Goal: Find specific page/section: Find specific page/section

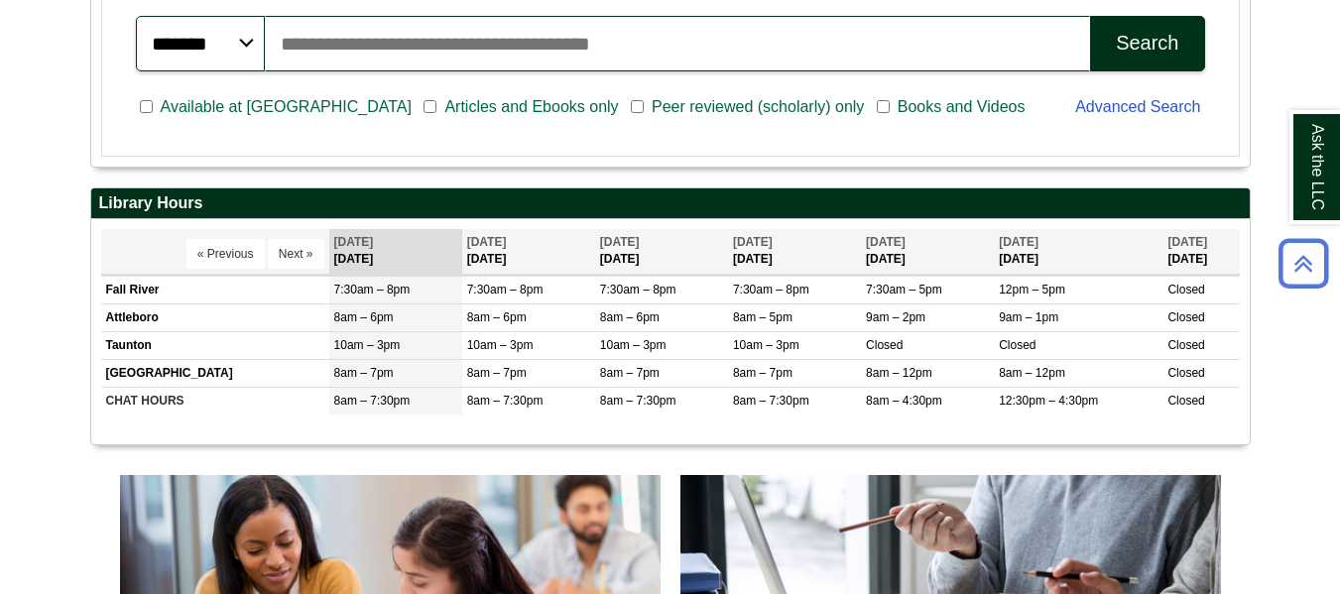
scroll to position [603, 0]
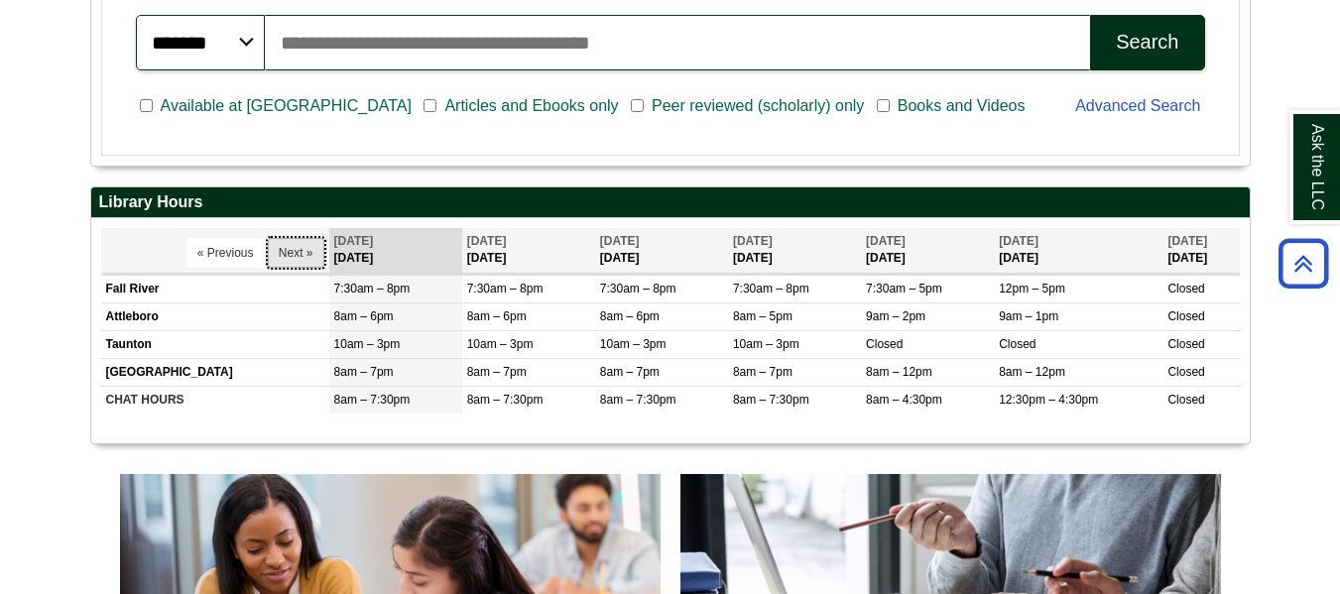
click at [308, 265] on button "Next »" at bounding box center [296, 253] width 57 height 30
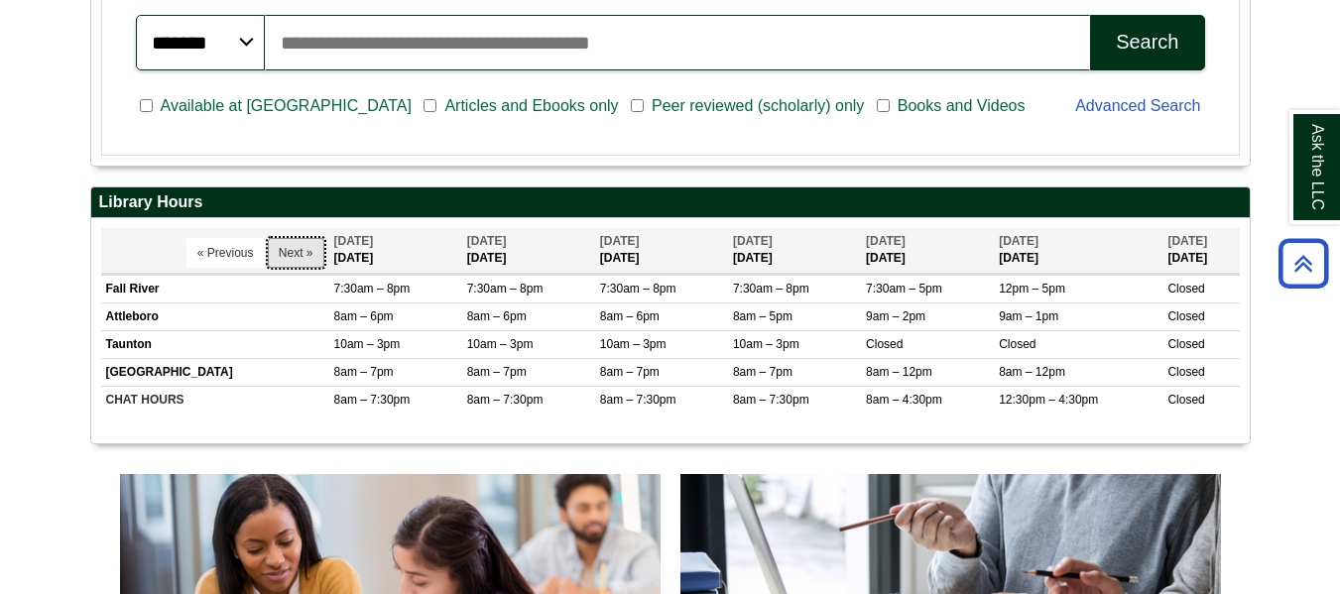
click at [308, 265] on button "Next »" at bounding box center [296, 253] width 57 height 30
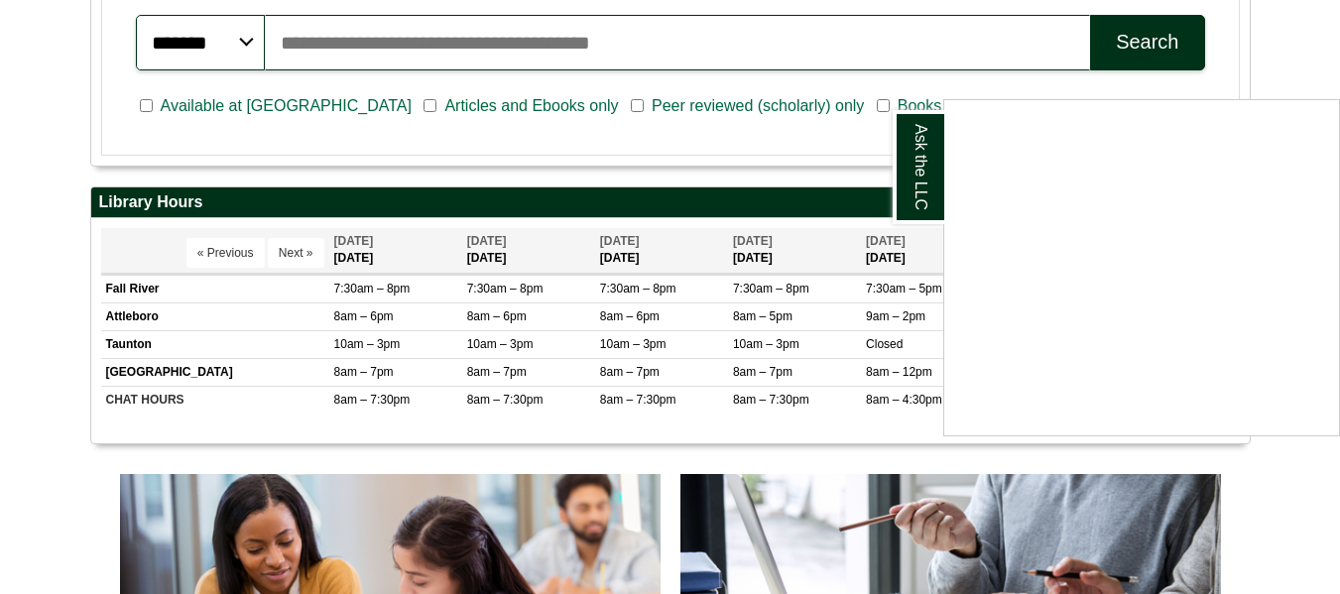
click at [308, 265] on div "Ask the LLC" at bounding box center [670, 297] width 1340 height 594
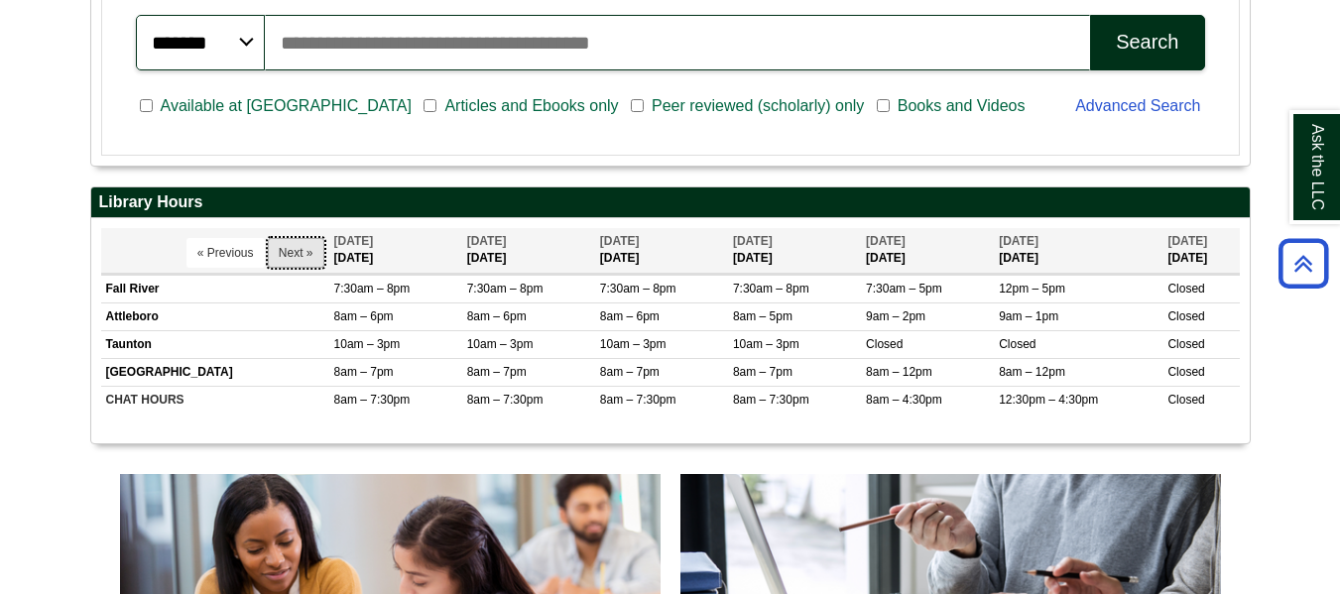
click at [277, 256] on button "Next »" at bounding box center [296, 253] width 57 height 30
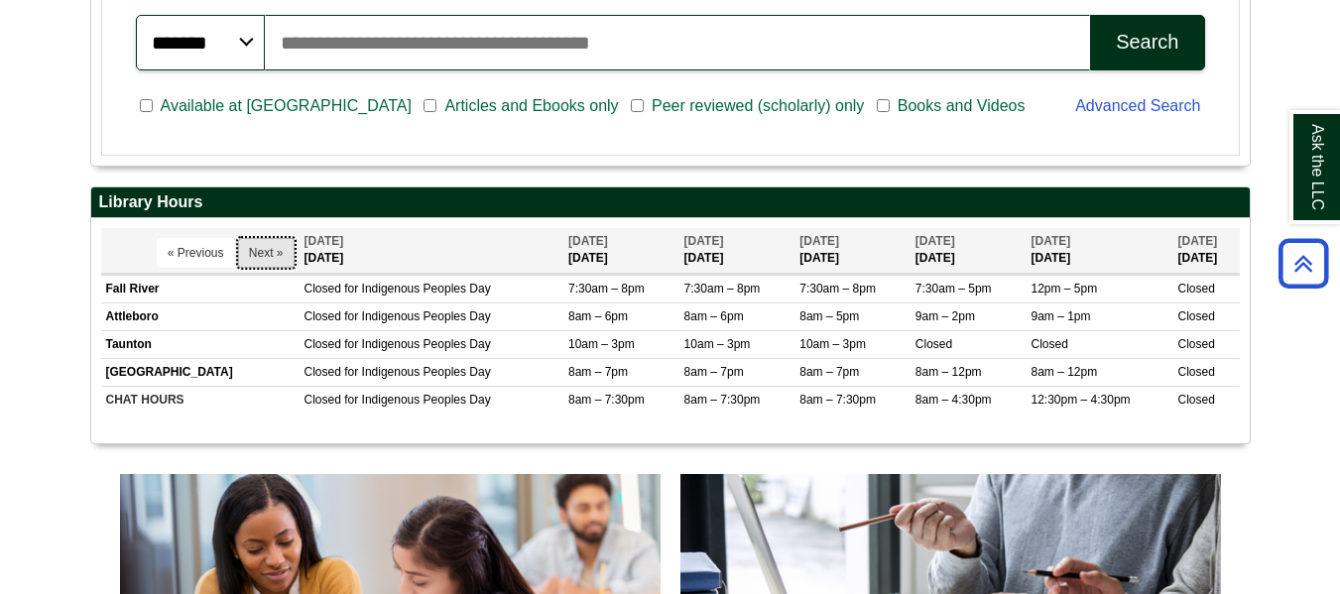
click at [277, 256] on button "Next »" at bounding box center [266, 253] width 57 height 30
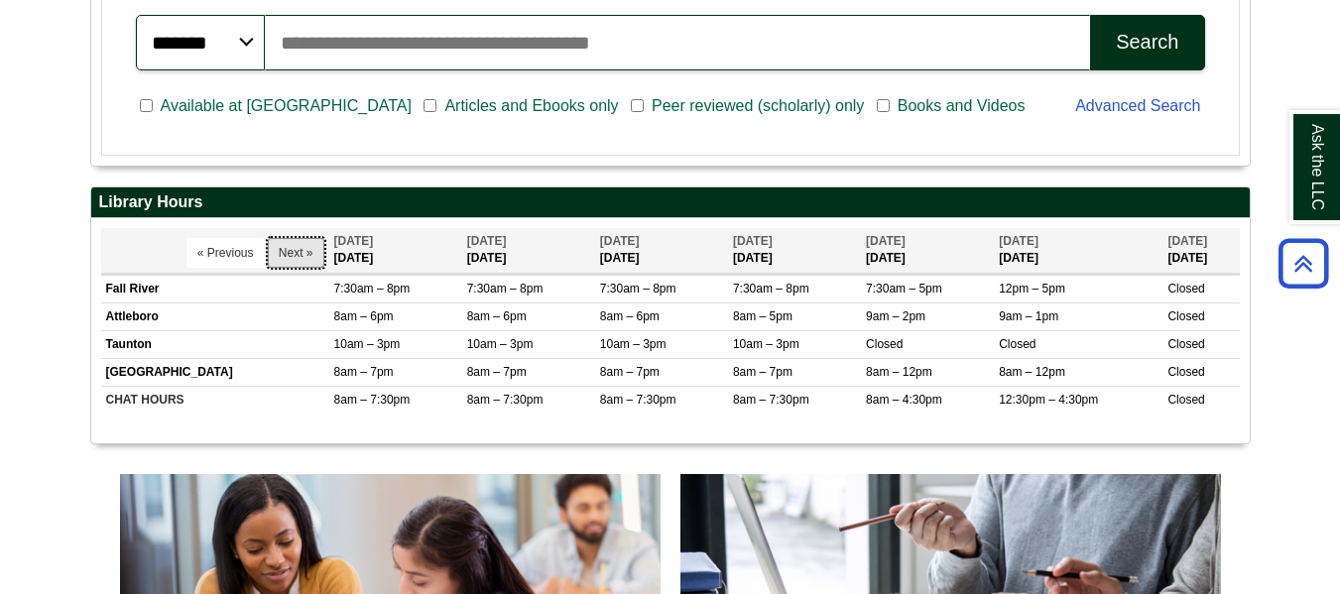
click at [277, 256] on button "Next »" at bounding box center [296, 253] width 57 height 30
click at [287, 238] on button "Next »" at bounding box center [296, 253] width 57 height 30
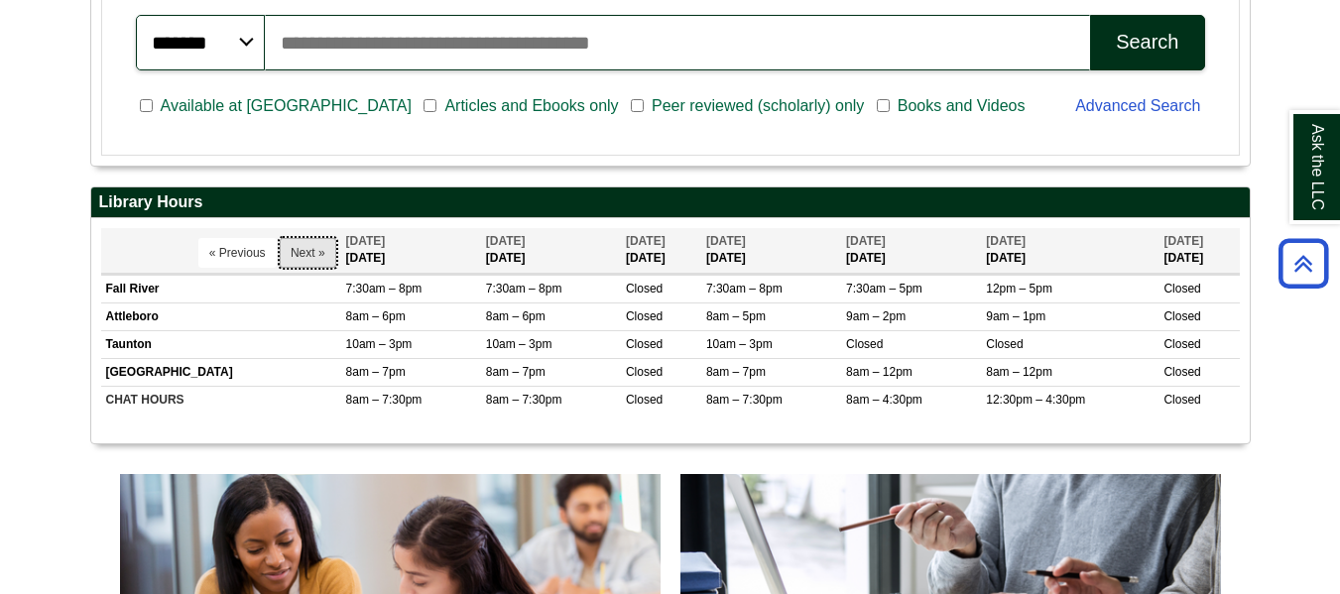
click at [301, 245] on button "Next »" at bounding box center [308, 253] width 57 height 30
